Goal: Task Accomplishment & Management: Complete application form

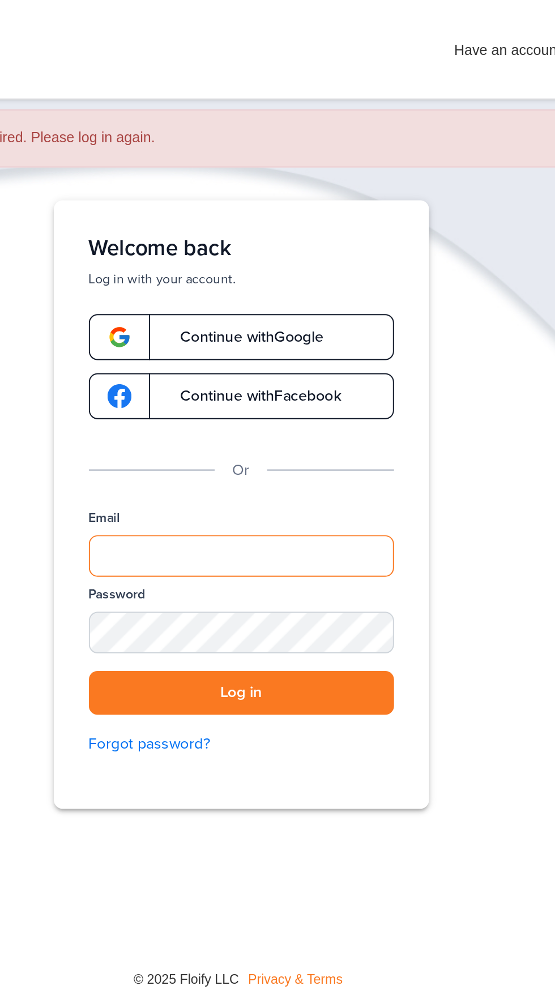
click at [261, 282] on input "Email" at bounding box center [278, 288] width 158 height 22
click at [317, 291] on input "Email" at bounding box center [278, 288] width 158 height 22
